Goal: Task Accomplishment & Management: Manage account settings

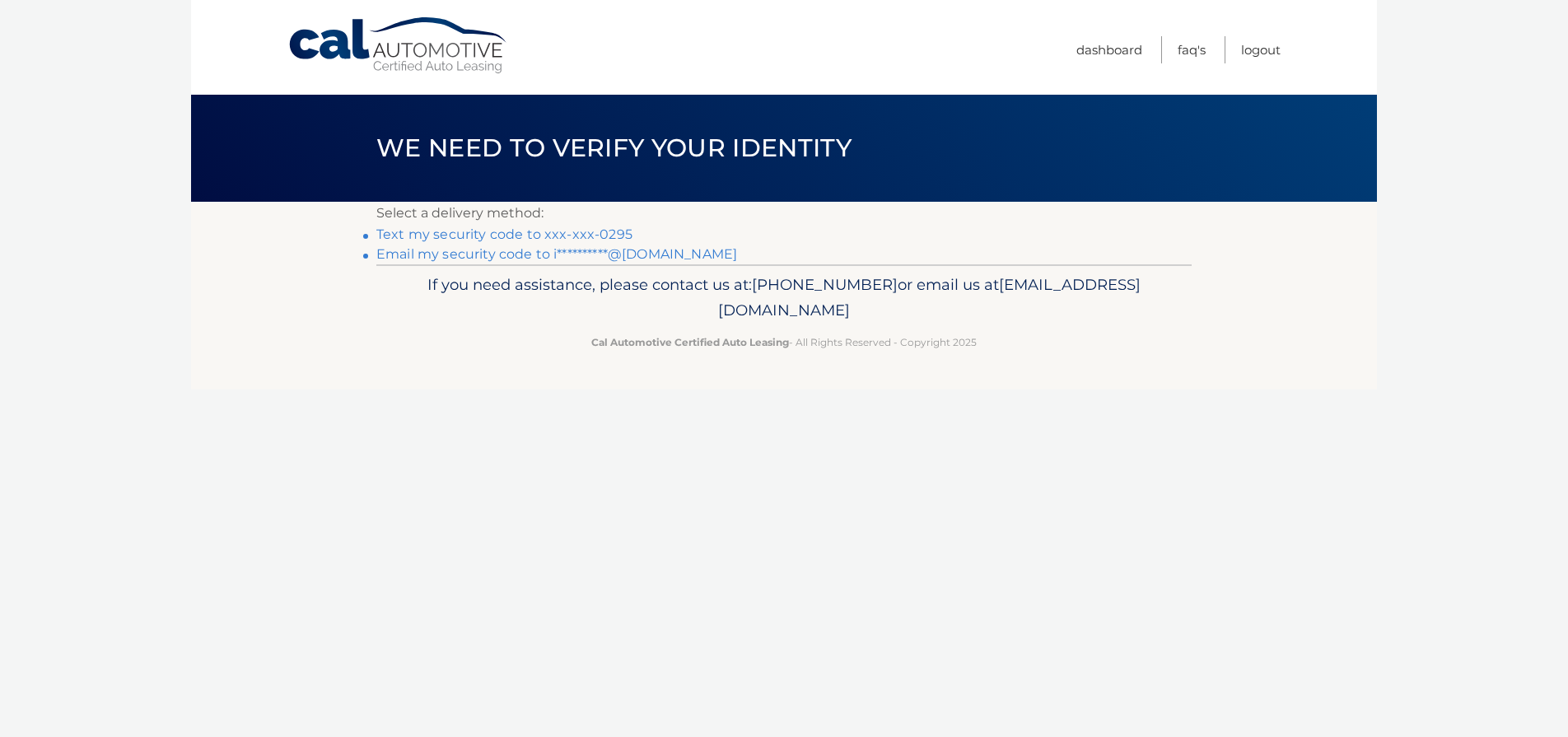
click at [560, 233] on link "Text my security code to xxx-xxx-0295" at bounding box center [504, 234] width 256 height 16
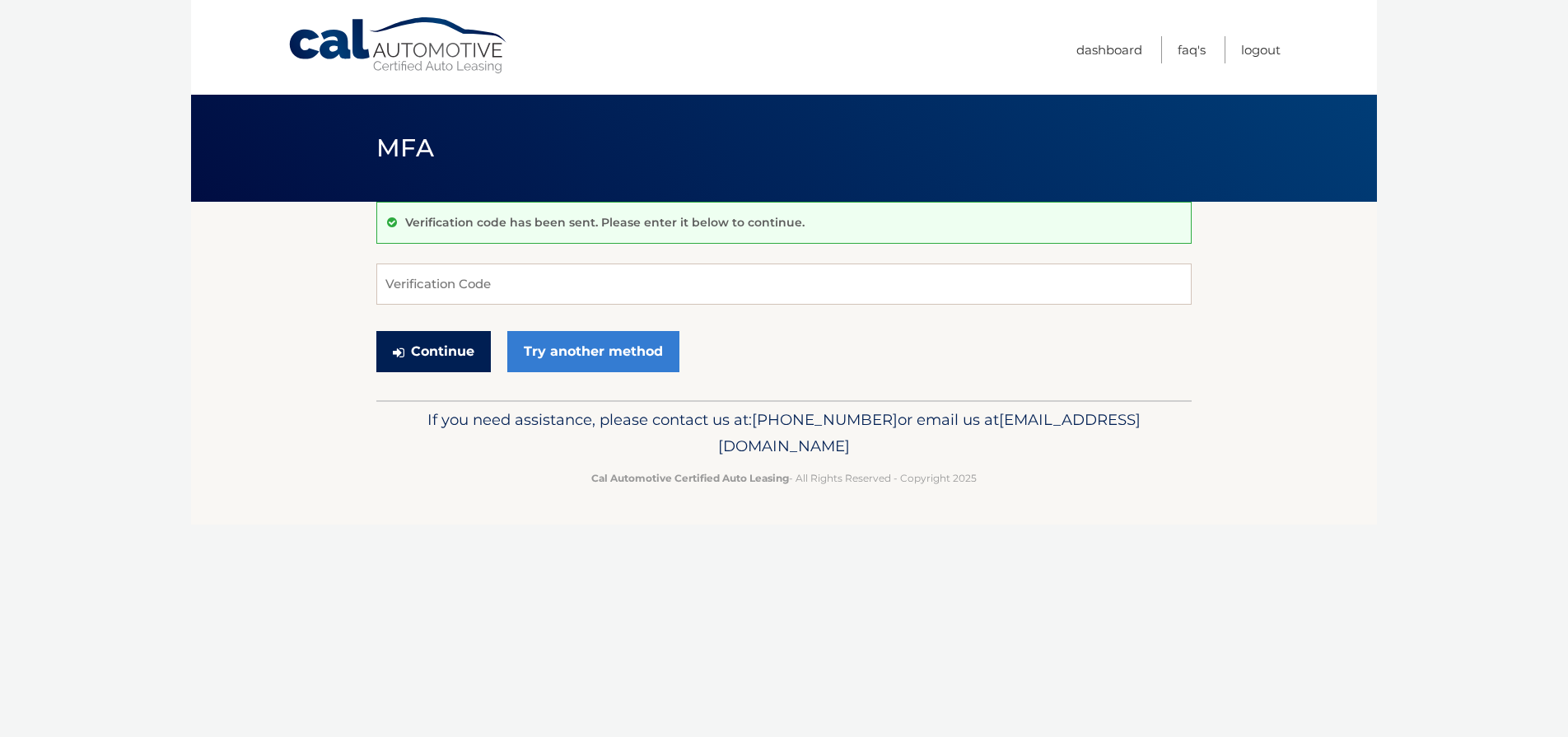
click at [448, 347] on button "Continue" at bounding box center [434, 351] width 114 height 41
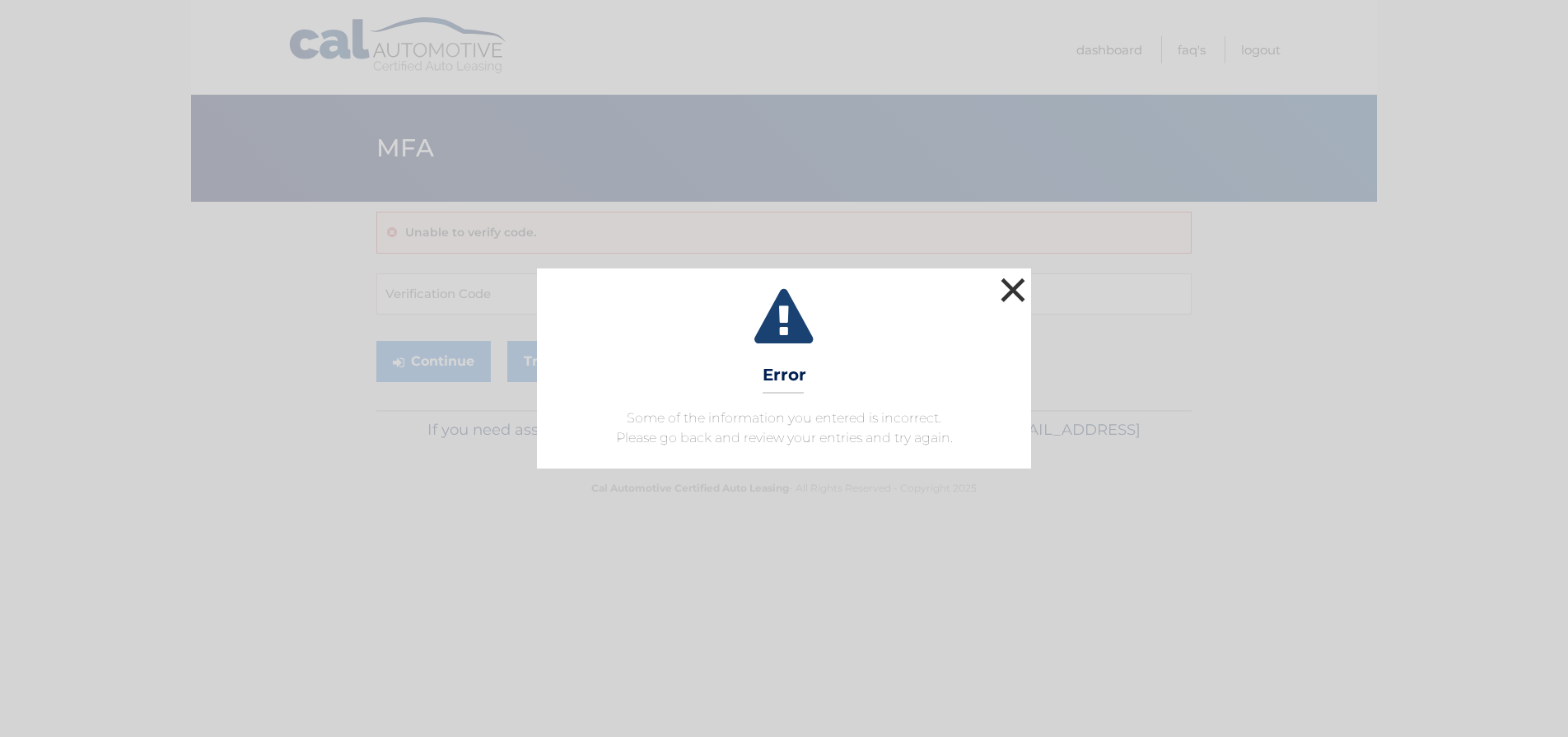
click at [1011, 289] on button "×" at bounding box center [1013, 289] width 33 height 33
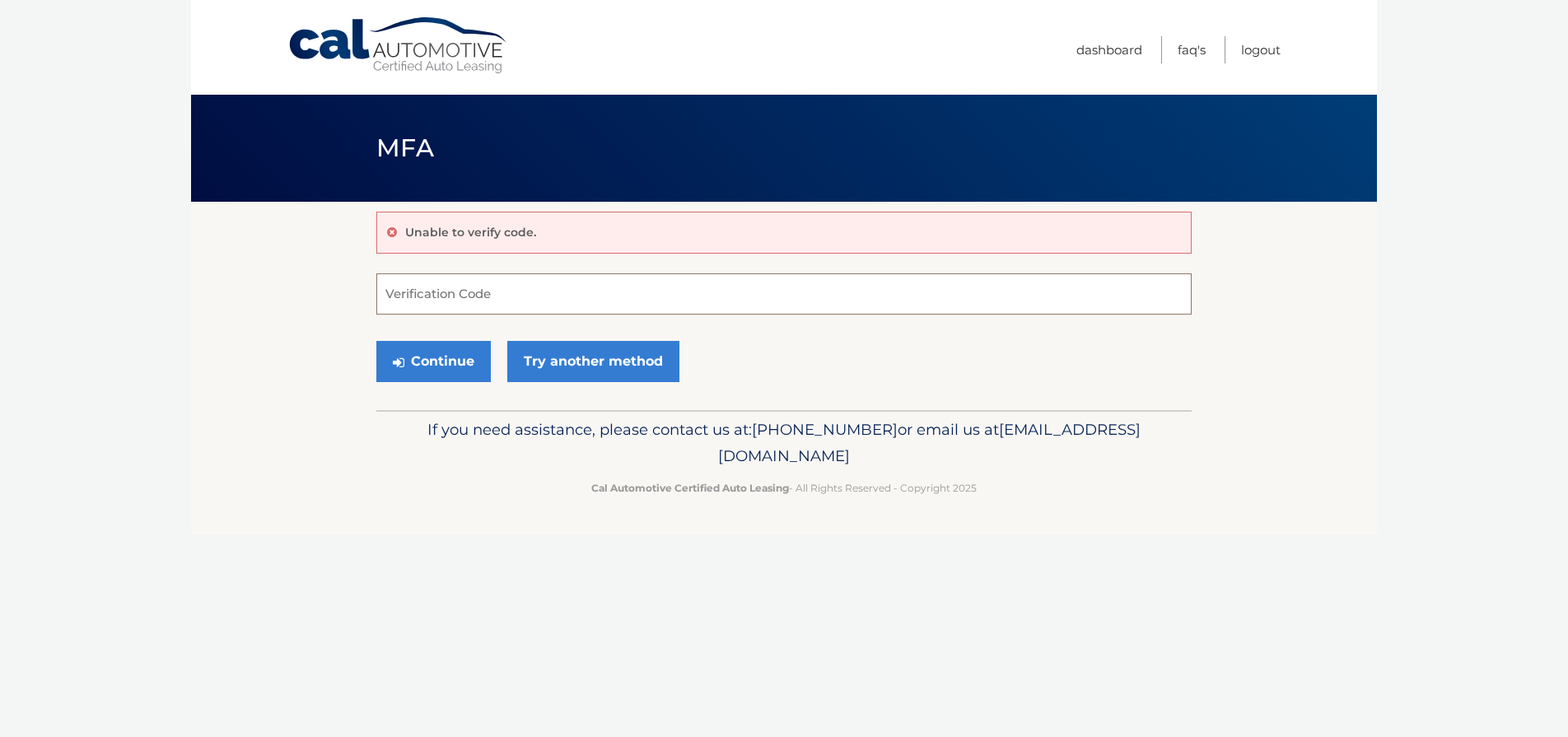
click at [426, 291] on input "Verification Code" at bounding box center [784, 294] width 815 height 41
click at [408, 299] on input "Verification Code" at bounding box center [784, 294] width 815 height 41
type input "271979"
click at [446, 366] on button "Continue" at bounding box center [434, 361] width 114 height 41
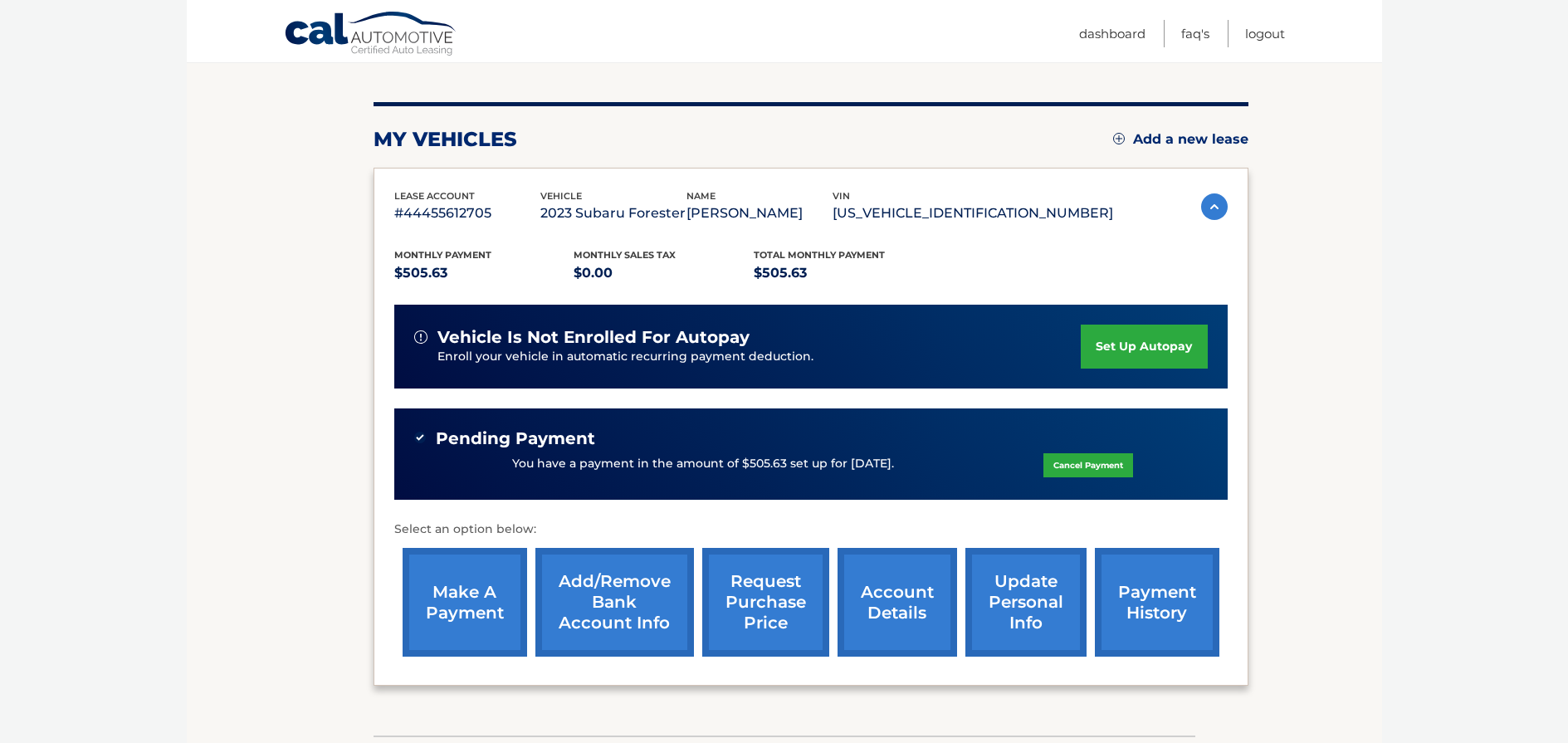
scroll to position [177, 0]
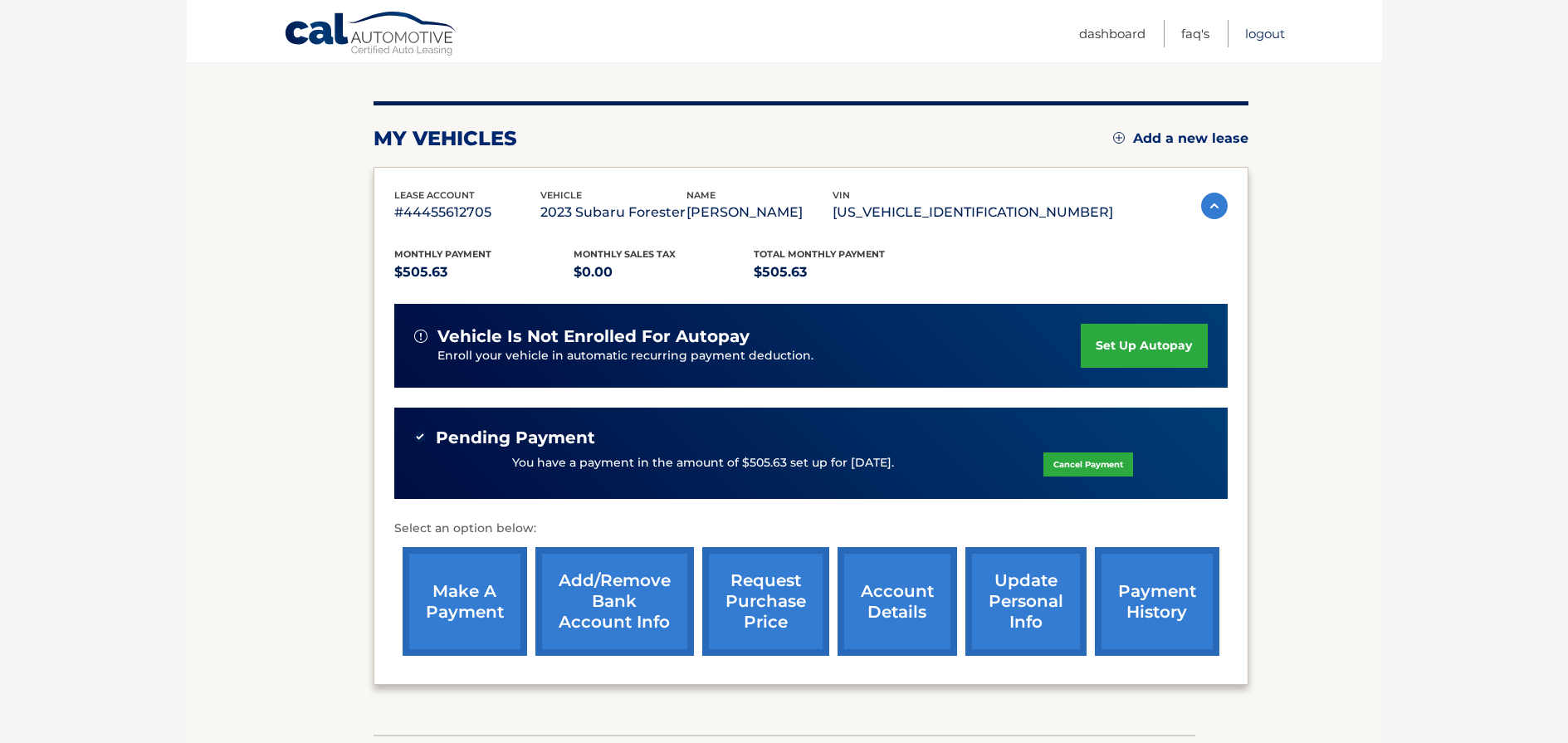
click at [1259, 34] on link "Logout" at bounding box center [1265, 33] width 40 height 27
